Goal: Information Seeking & Learning: Learn about a topic

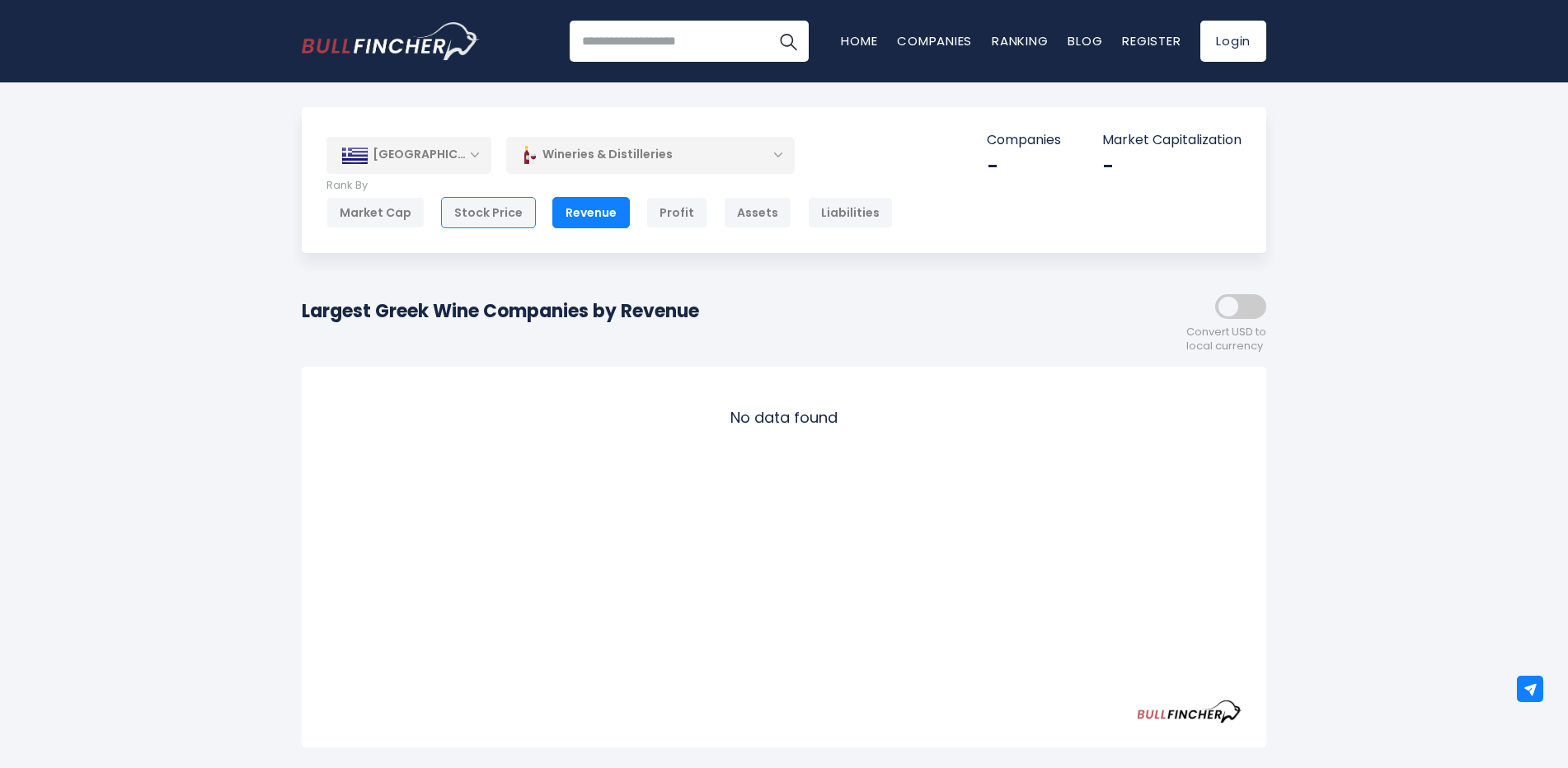
click at [490, 215] on div "Stock Price" at bounding box center [489, 213] width 95 height 32
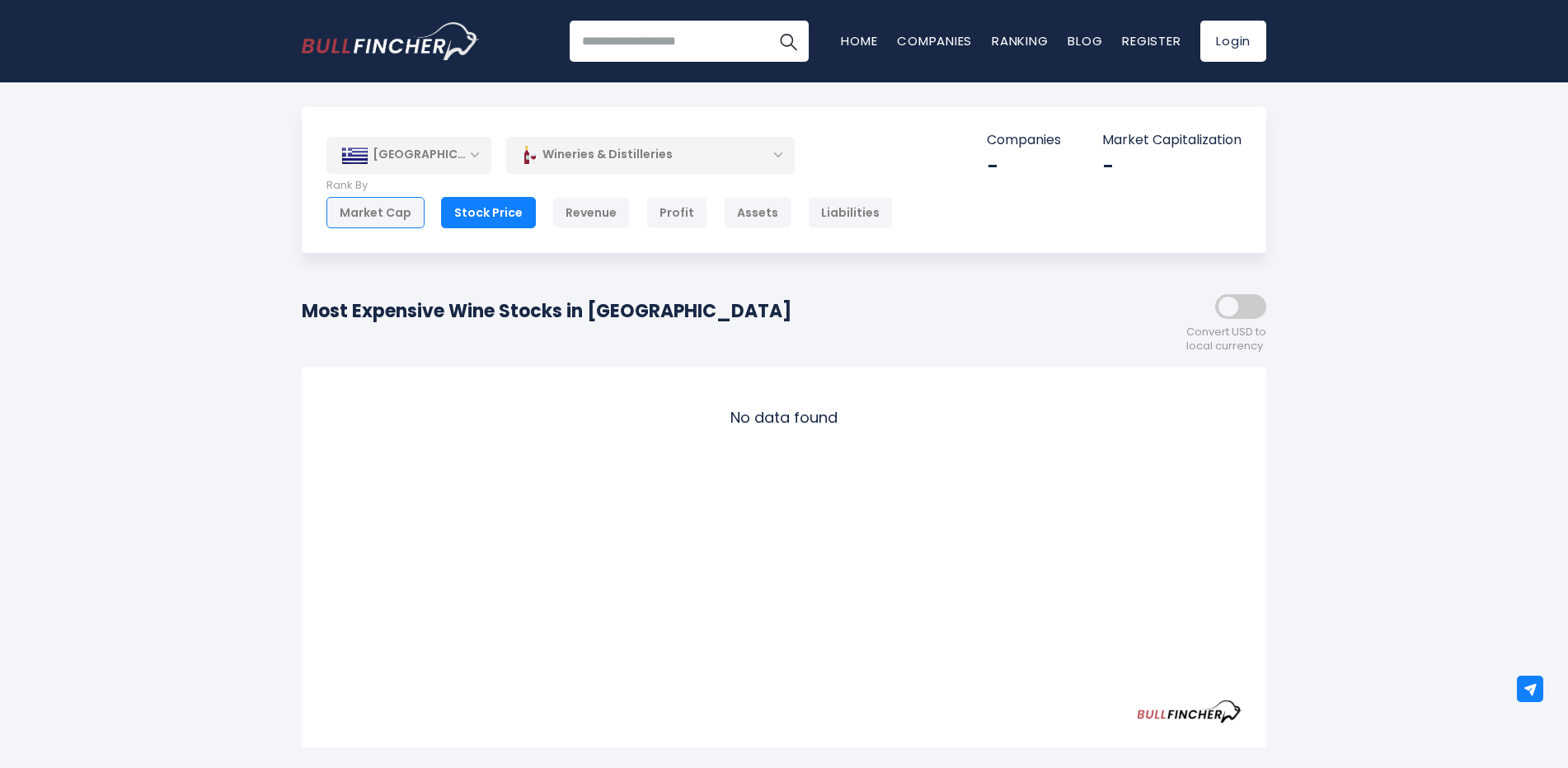
click at [403, 220] on div "Market Cap" at bounding box center [375, 213] width 98 height 32
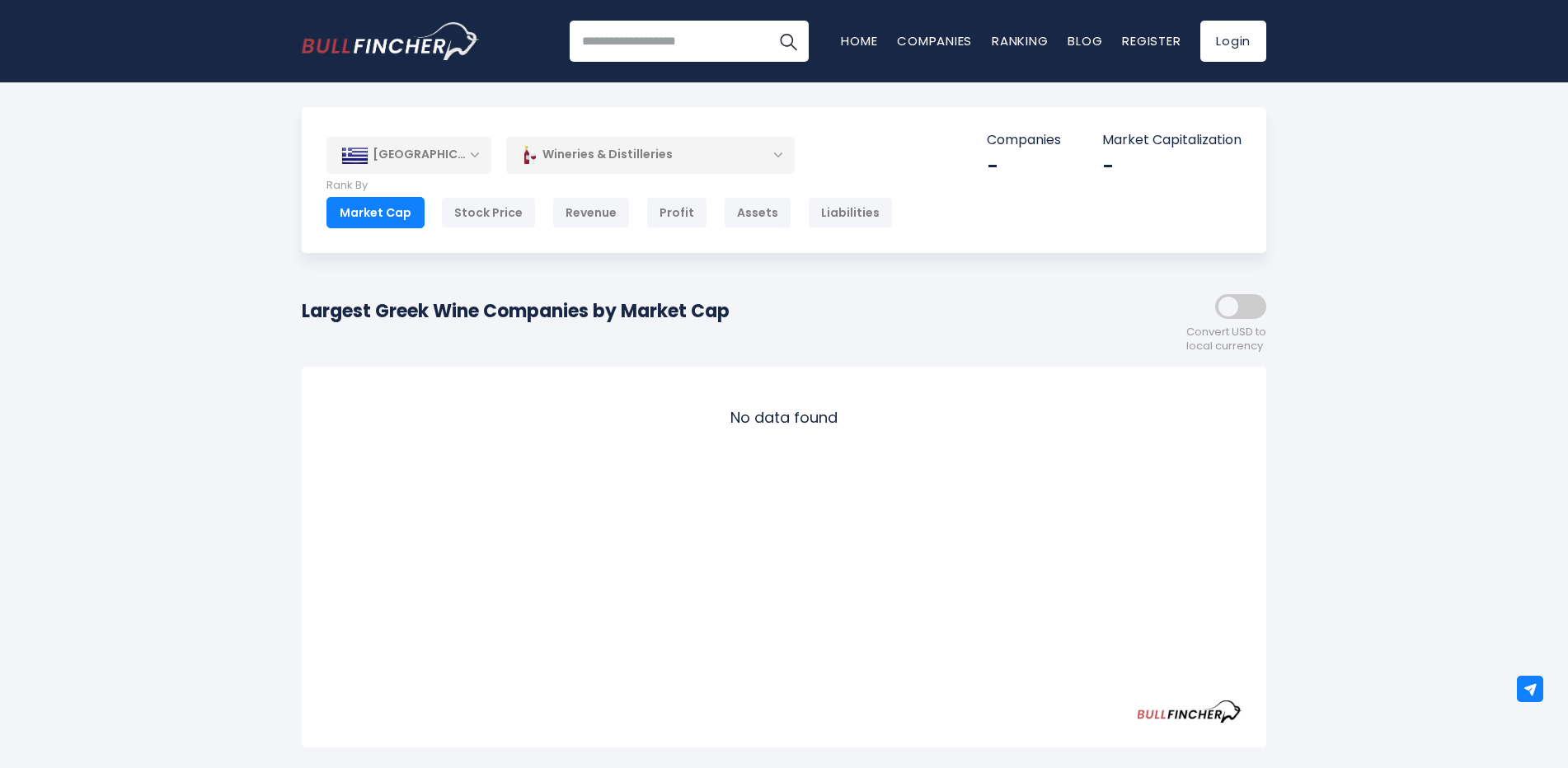
click at [551, 161] on div "Wineries & Distilleries" at bounding box center [651, 155] width 289 height 38
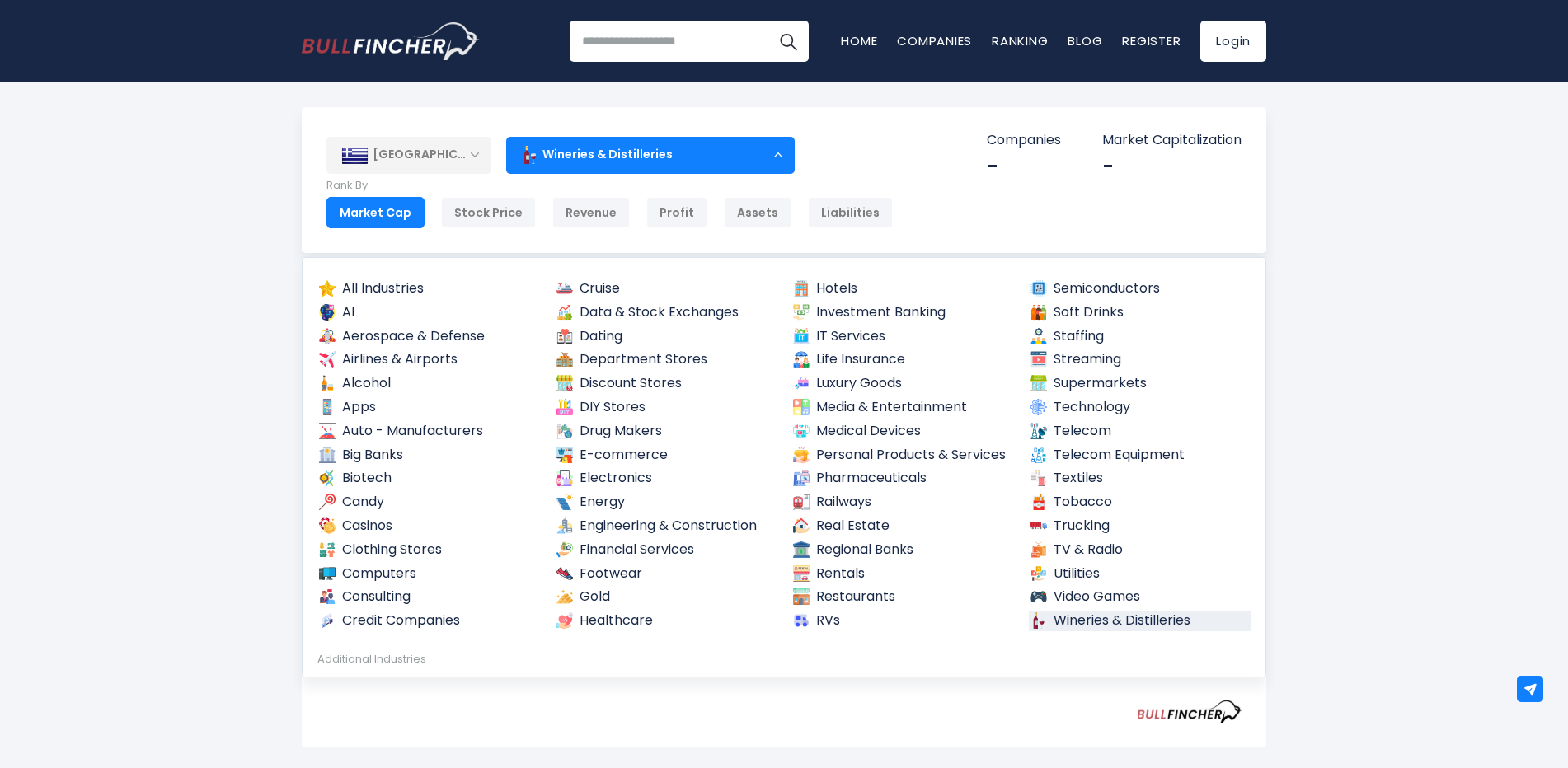
click at [551, 161] on div "Wineries & Distilleries" at bounding box center [651, 155] width 289 height 38
